Goal: Find contact information: Find contact information

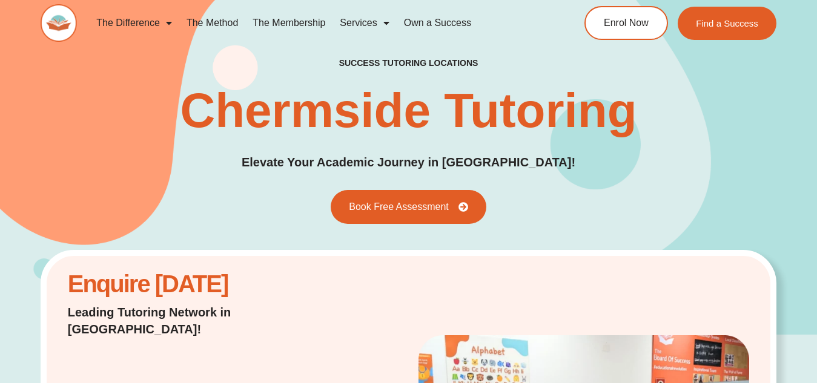
drag, startPoint x: 207, startPoint y: 110, endPoint x: 212, endPoint y: 105, distance: 6.9
click at [207, 111] on h1 "Chermside Tutoring" at bounding box center [408, 111] width 457 height 48
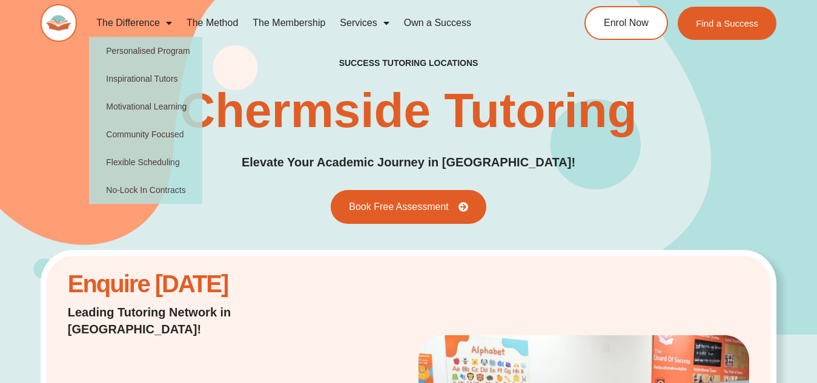
click at [270, 25] on link "The Membership" at bounding box center [288, 23] width 87 height 28
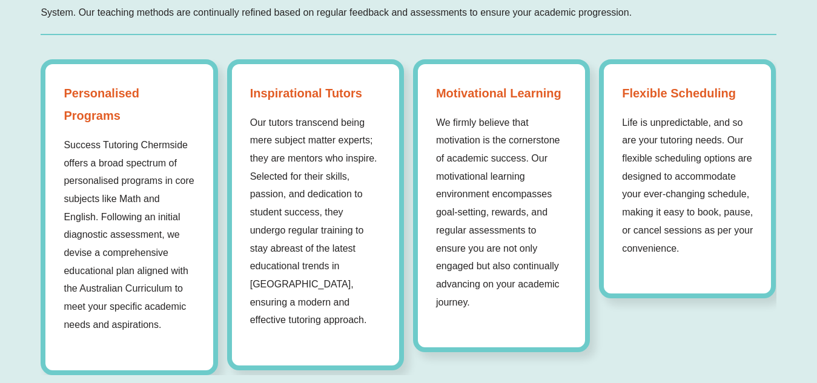
scroll to position [1272, 0]
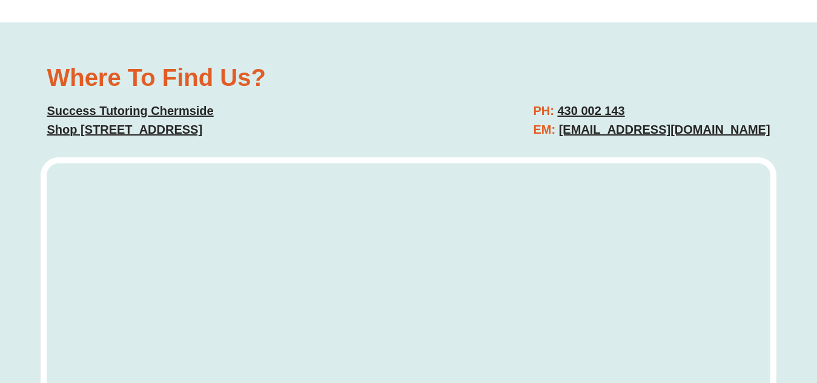
scroll to position [4421, 0]
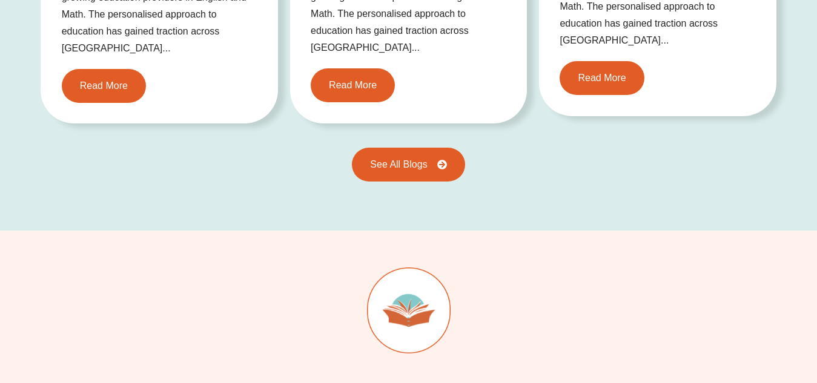
scroll to position [2734, 0]
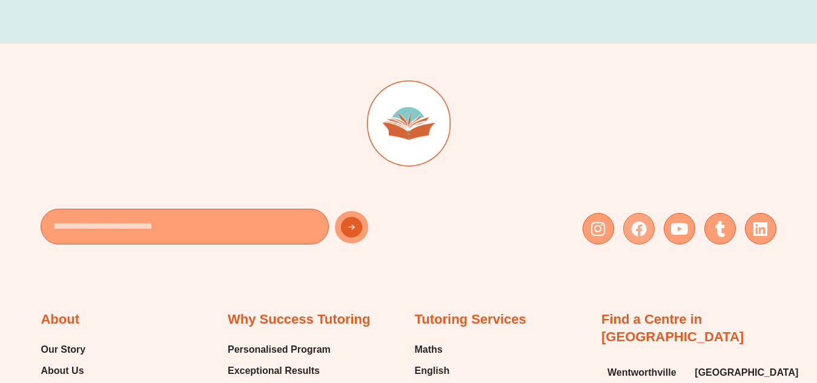
click at [633, 225] on icon at bounding box center [639, 229] width 16 height 16
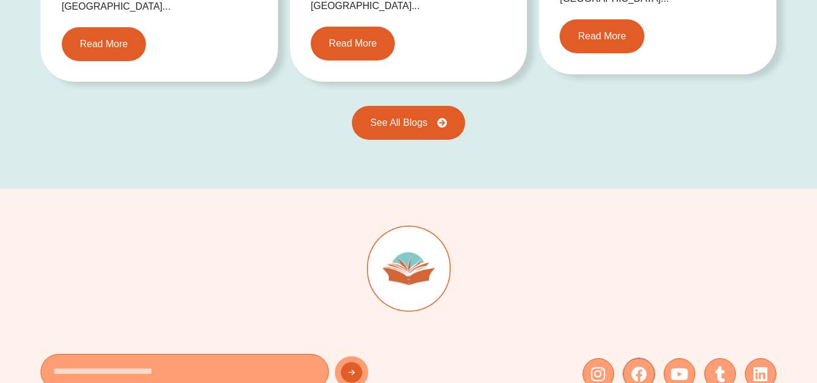
scroll to position [2492, 0]
